Goal: Find specific page/section: Find specific page/section

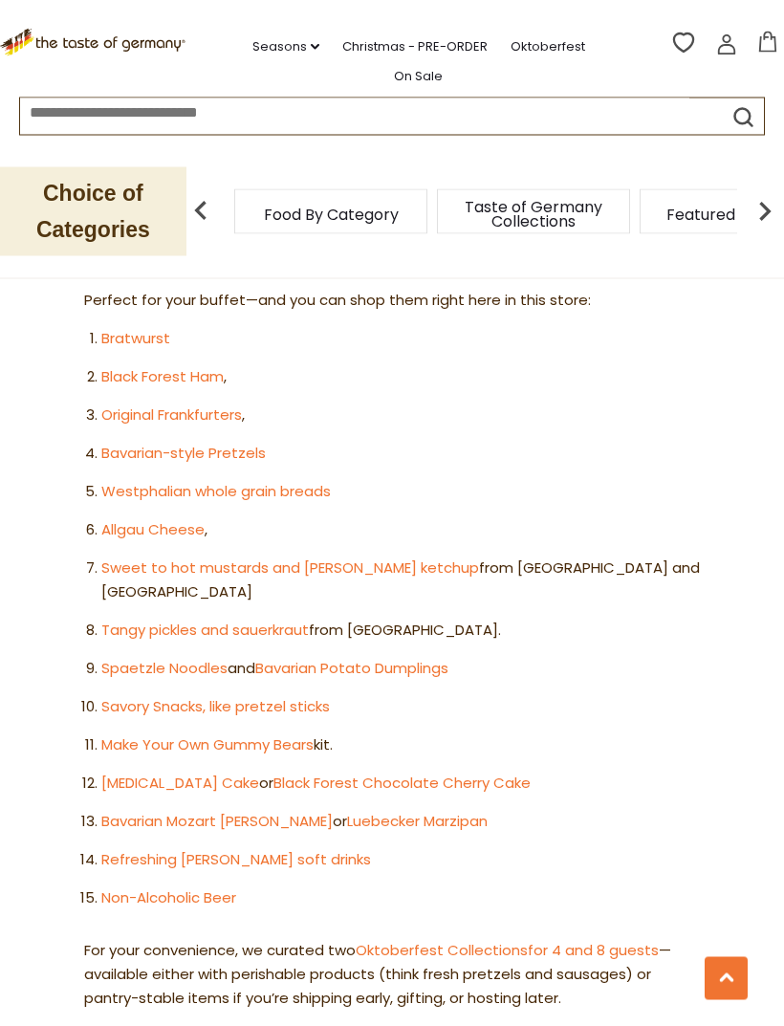
scroll to position [1114, 0]
click at [467, 772] on link "Black Forest Chocolate Cherry Cake" at bounding box center [401, 782] width 257 height 20
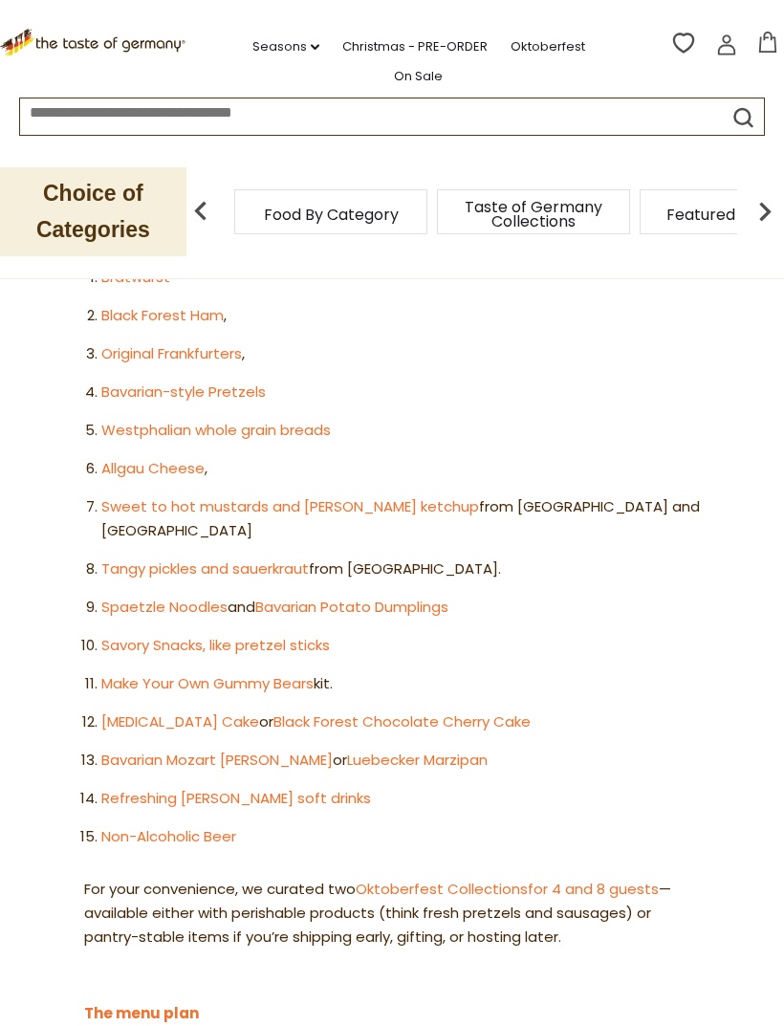
click at [156, 711] on link "[MEDICAL_DATA] Cake" at bounding box center [180, 721] width 158 height 20
